Goal: Task Accomplishment & Management: Manage account settings

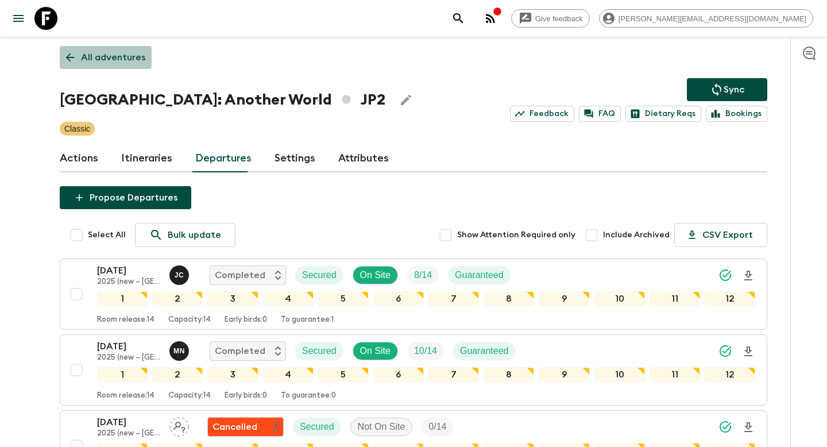
click at [133, 56] on p "All adventures" at bounding box center [113, 58] width 64 height 14
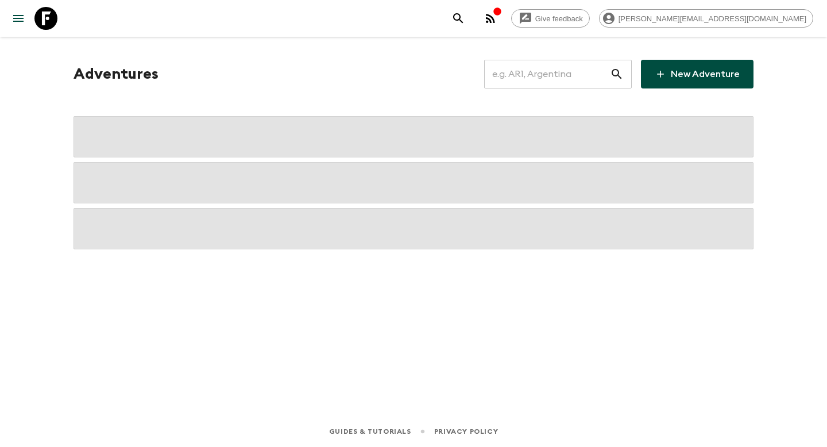
click at [527, 86] on input "text" at bounding box center [547, 74] width 126 height 32
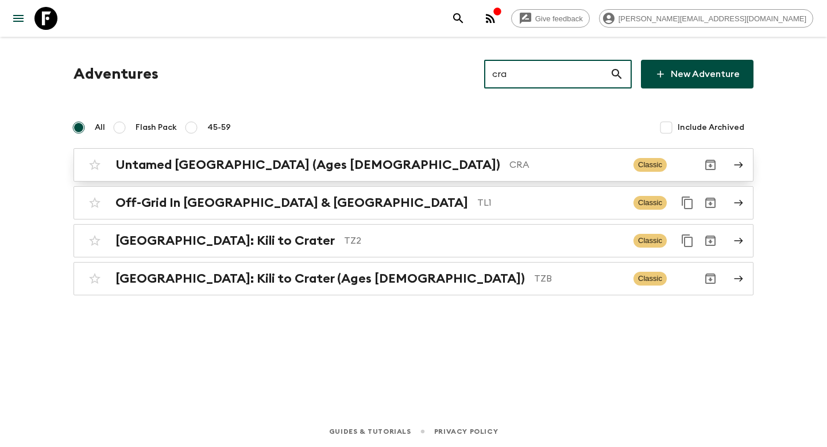
type input "cra"
click at [407, 176] on link "Untamed [GEOGRAPHIC_DATA] (Ages [DEMOGRAPHIC_DATA]) CRA Classic" at bounding box center [413, 164] width 680 height 33
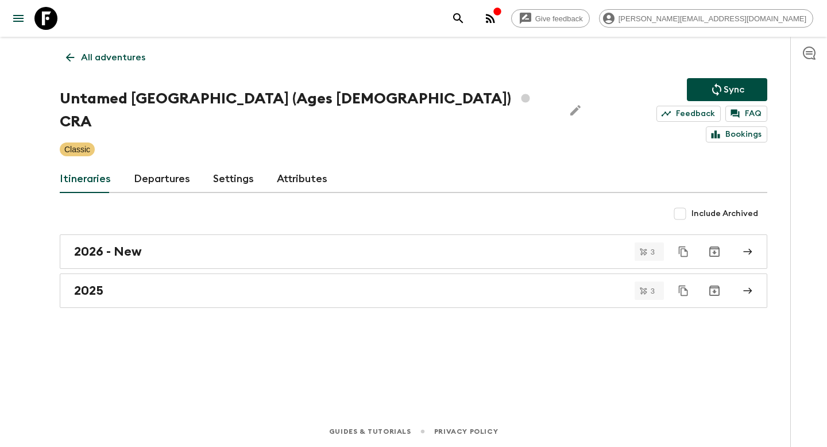
click at [158, 165] on link "Departures" at bounding box center [162, 179] width 56 height 28
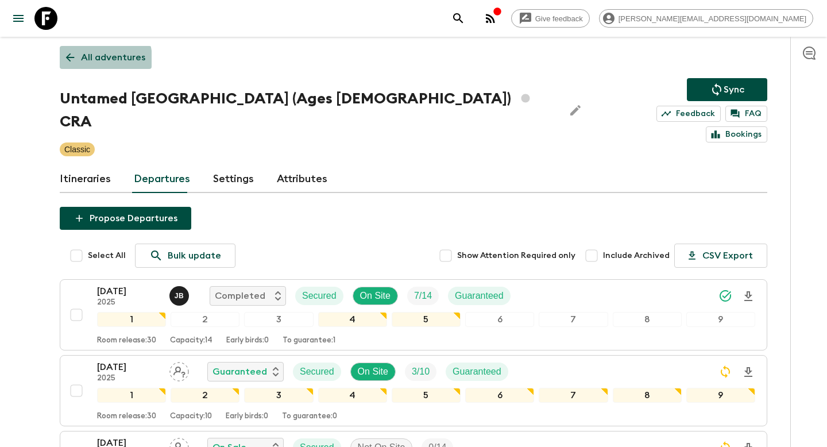
click at [91, 59] on p "All adventures" at bounding box center [113, 58] width 64 height 14
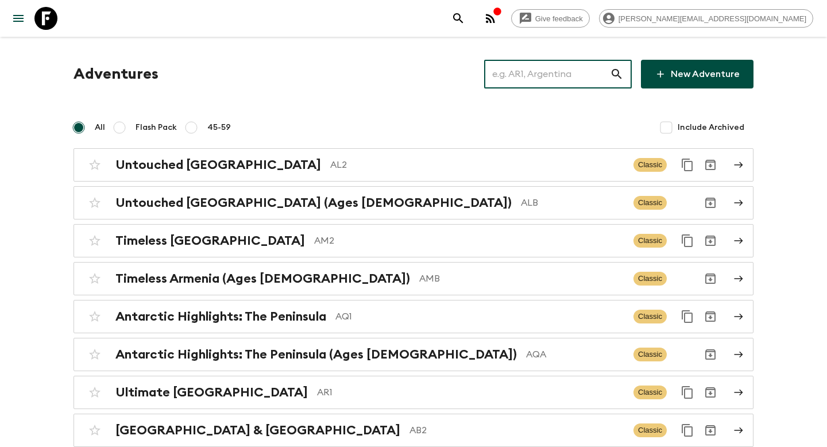
click at [525, 83] on input "text" at bounding box center [547, 74] width 126 height 32
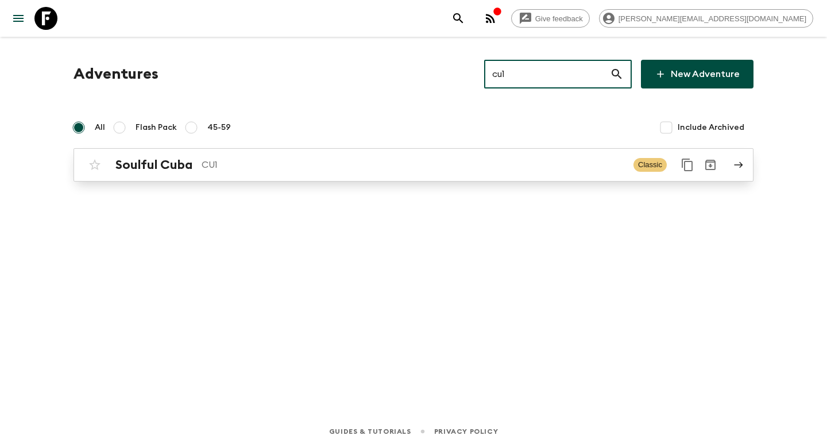
type input "cu1"
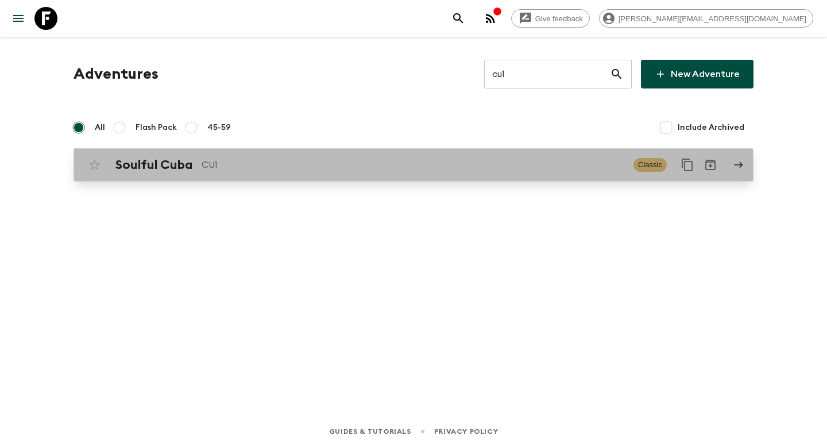
click at [329, 171] on p "CU1" at bounding box center [413, 165] width 423 height 14
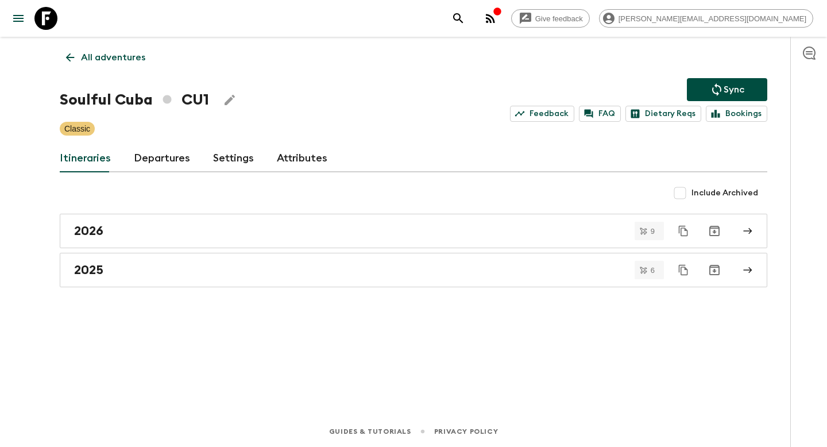
click at [161, 160] on link "Departures" at bounding box center [162, 159] width 56 height 28
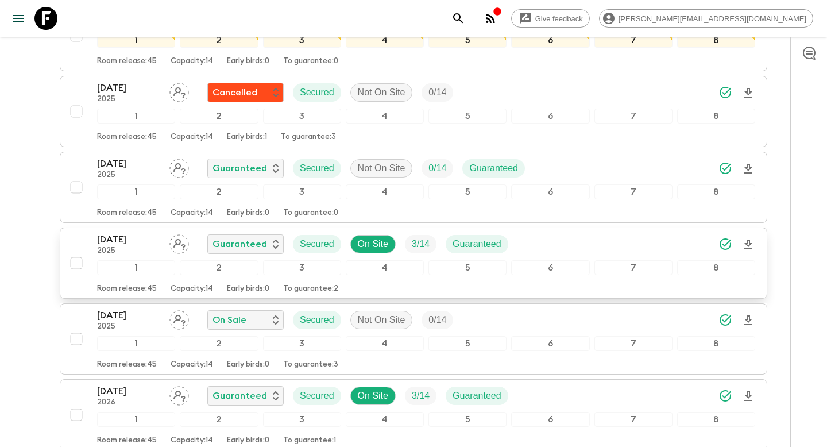
scroll to position [1108, 0]
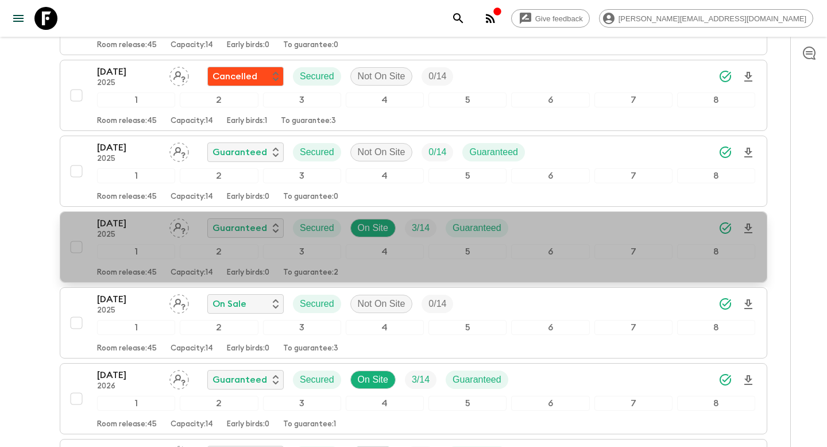
click at [580, 234] on div "[DATE] 2025 Guaranteed Secured On Site 3 / 14 Guaranteed" at bounding box center [426, 227] width 658 height 23
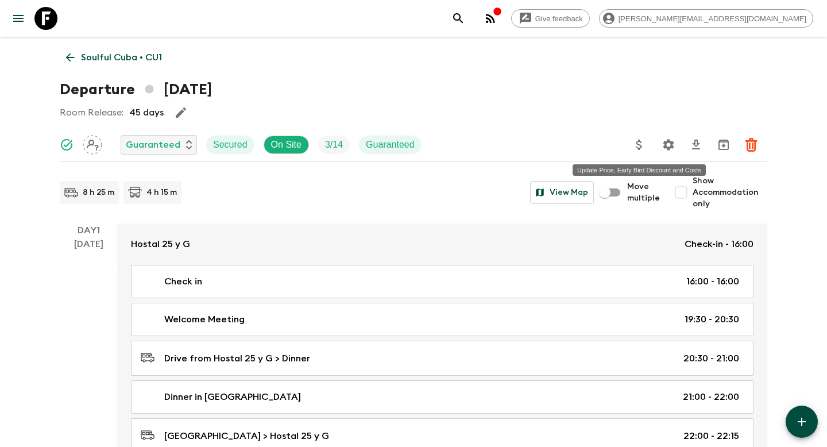
click at [640, 145] on icon "Update Price, Early Bird Discount and Costs" at bounding box center [639, 145] width 6 height 10
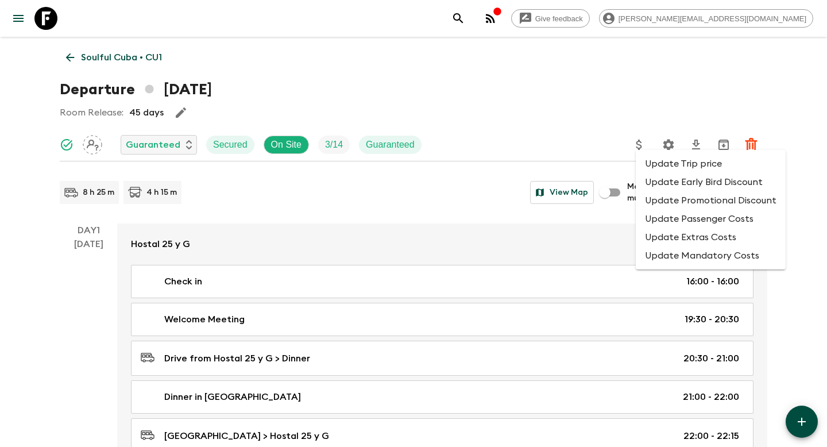
click at [653, 204] on li "Update Promotional Discount" at bounding box center [711, 200] width 150 height 18
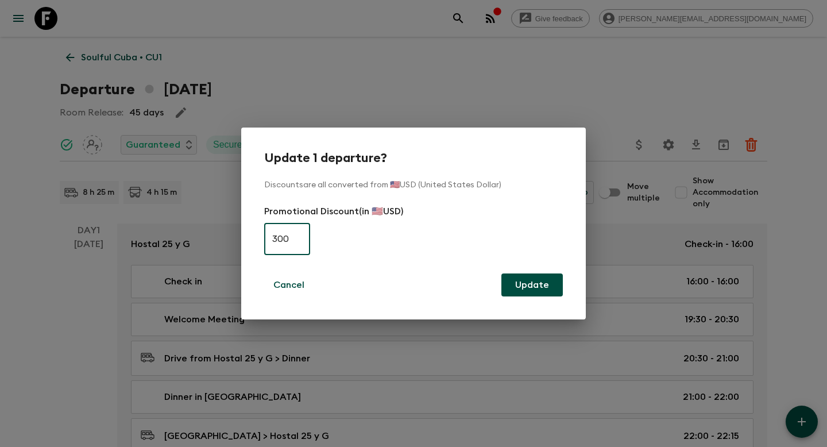
click at [296, 243] on input "300" at bounding box center [287, 239] width 46 height 32
type input "0"
click at [522, 285] on button "Update" at bounding box center [531, 284] width 61 height 23
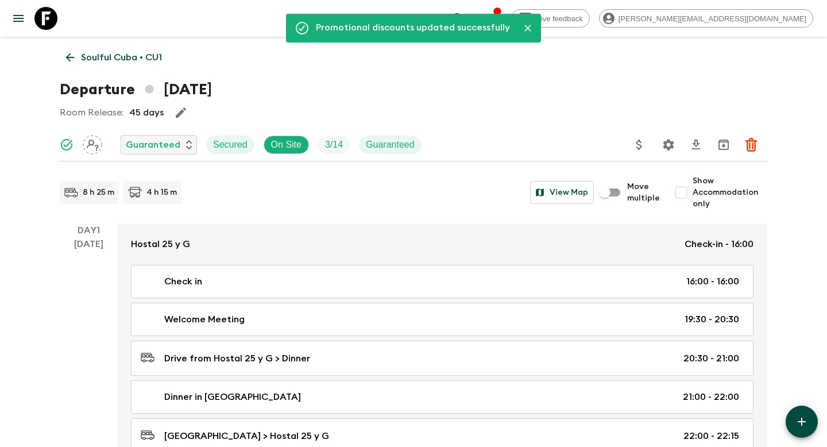
click at [151, 54] on p "Soulful Cuba • CU1" at bounding box center [121, 58] width 81 height 14
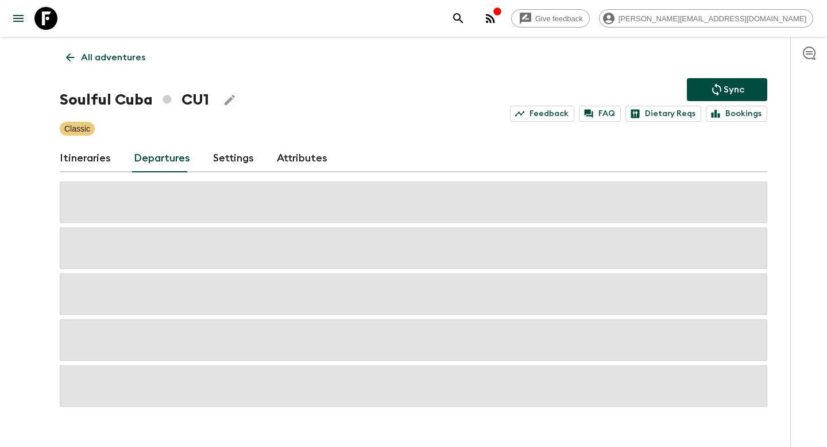
click at [742, 90] on p "Sync" at bounding box center [733, 90] width 21 height 14
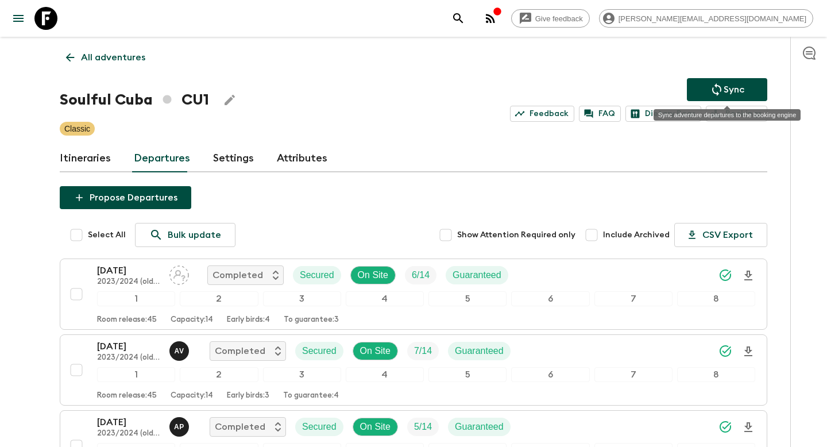
click at [742, 90] on p "Sync" at bounding box center [733, 90] width 21 height 14
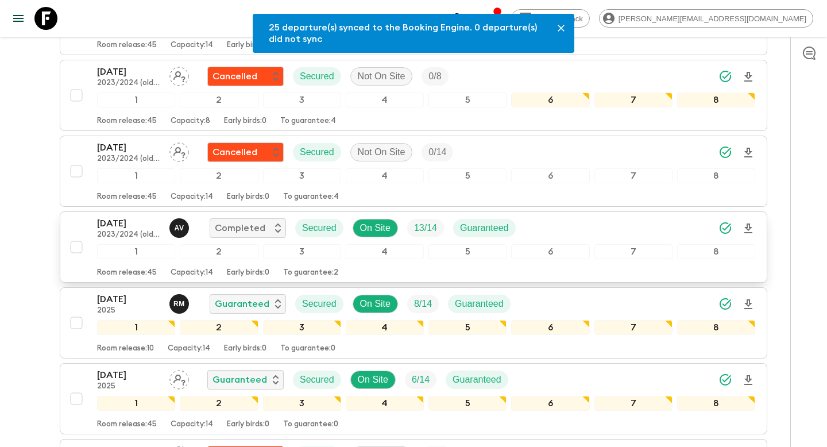
scroll to position [1108, 0]
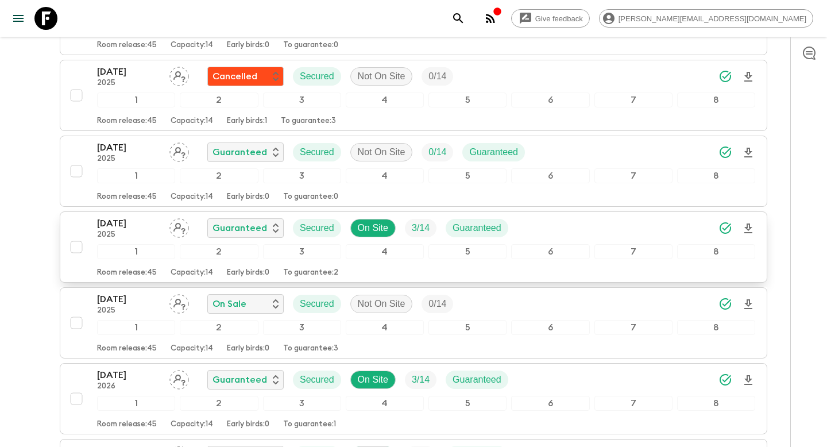
click at [549, 233] on div "[DATE] 2025 Guaranteed Secured On Site 3 / 14 Guaranteed" at bounding box center [426, 227] width 658 height 23
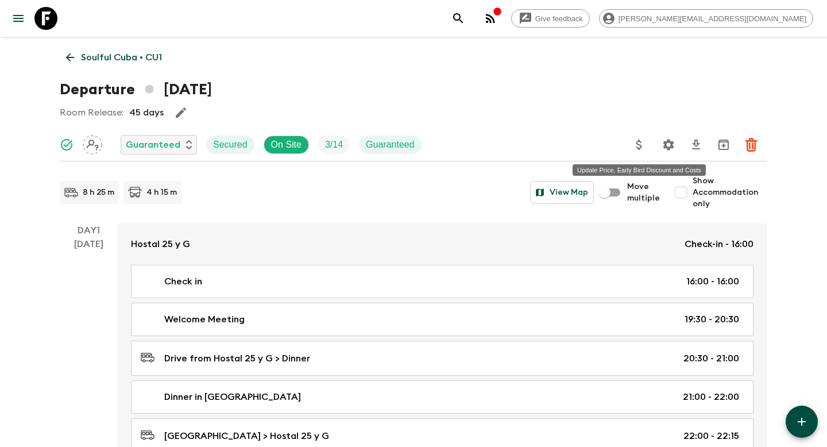
click at [635, 145] on icon "Update Price, Early Bird Discount and Costs" at bounding box center [639, 145] width 14 height 14
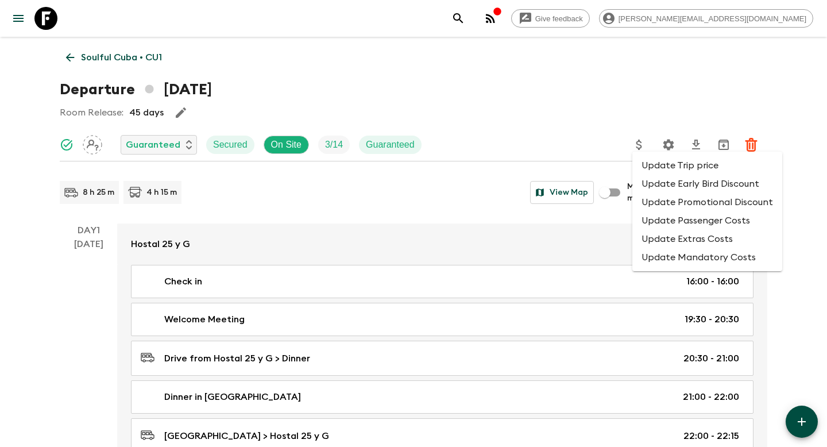
click at [648, 197] on li "Update Promotional Discount" at bounding box center [707, 202] width 150 height 18
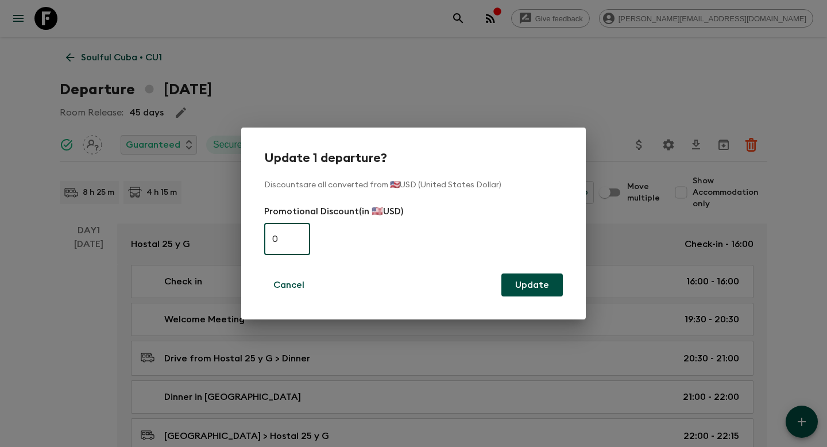
click at [581, 107] on div "Update 1 departure? Discounts are all converted from 🇺🇸USD (United States Dolla…" at bounding box center [413, 223] width 827 height 447
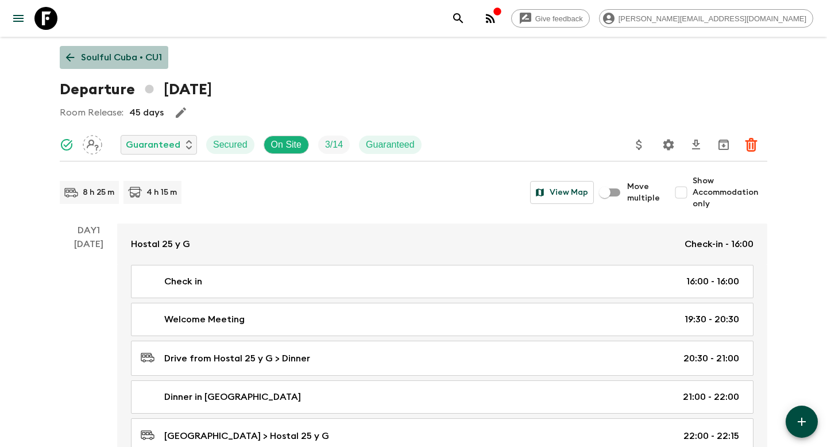
click at [145, 59] on p "Soulful Cuba • CU1" at bounding box center [121, 58] width 81 height 14
